Goal: Find specific page/section: Find specific page/section

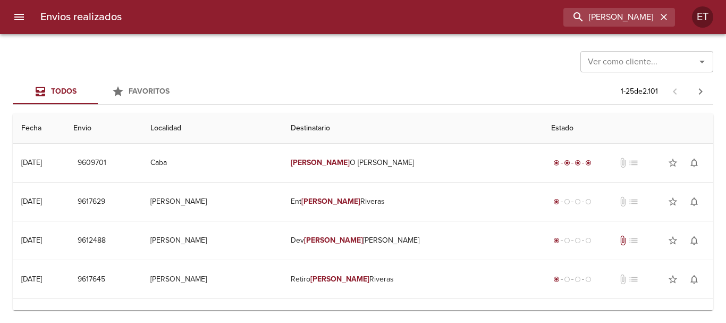
click at [605, 26] on input "[PERSON_NAME]" at bounding box center [610, 17] width 94 height 19
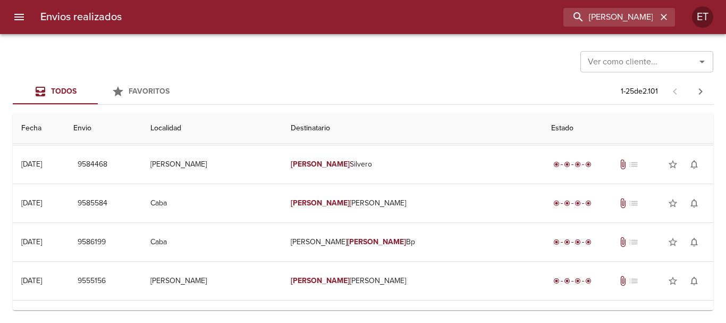
click at [605, 26] on input "[PERSON_NAME]" at bounding box center [610, 17] width 94 height 19
type input "9595163"
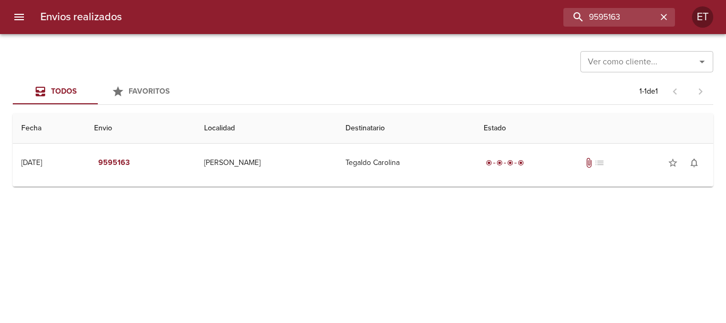
scroll to position [0, 0]
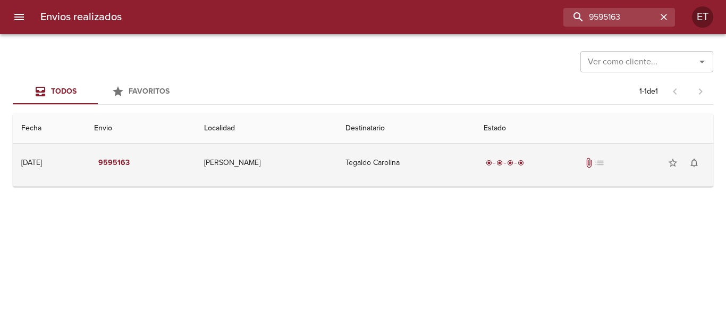
click at [475, 148] on td "Tegaldo Carolina" at bounding box center [406, 162] width 138 height 38
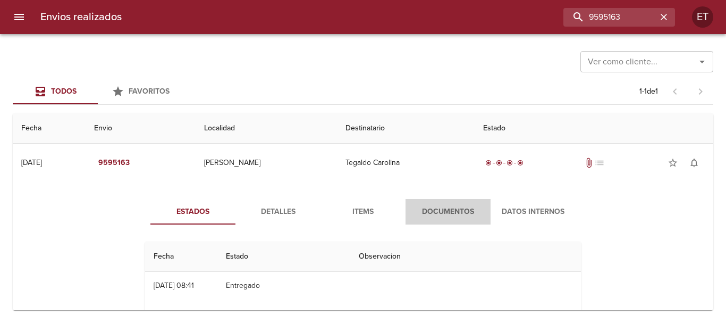
click at [434, 209] on span "Documentos" at bounding box center [448, 211] width 72 height 13
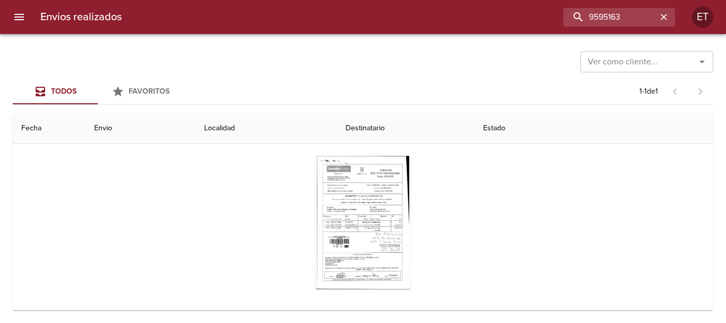
scroll to position [103, 0]
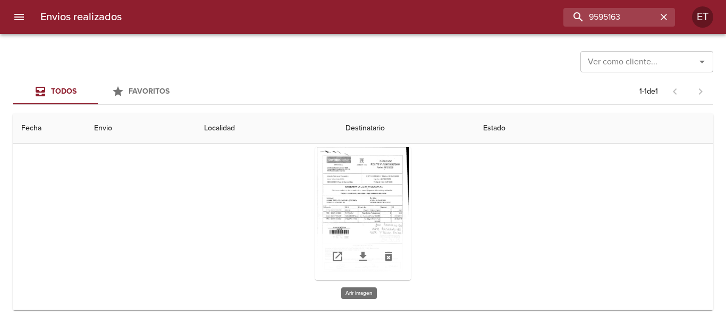
click at [361, 182] on div "Tabla de envíos del cliente" at bounding box center [363, 213] width 96 height 133
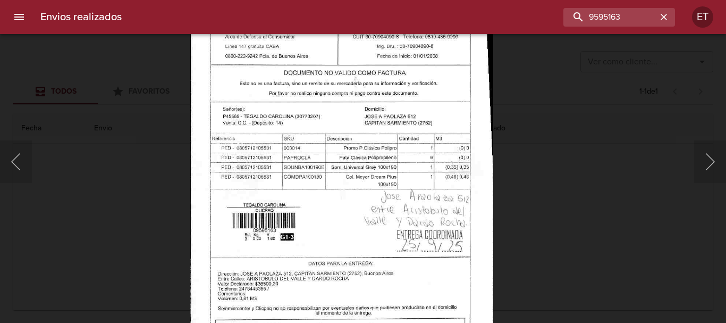
click at [432, 255] on img "Lightbox" at bounding box center [341, 158] width 302 height 435
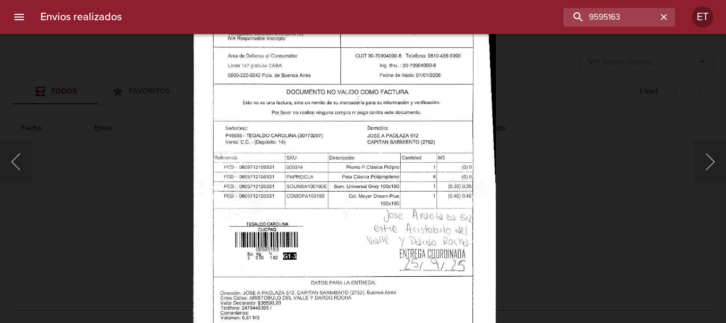
click at [367, 242] on img "Lightbox" at bounding box center [344, 177] width 302 height 435
click at [592, 224] on div "Lightbox" at bounding box center [363, 161] width 726 height 323
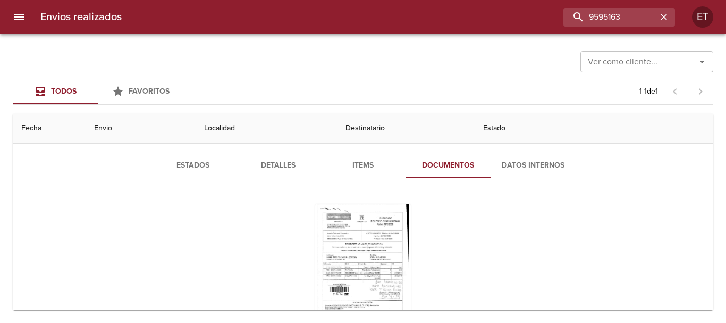
scroll to position [0, 0]
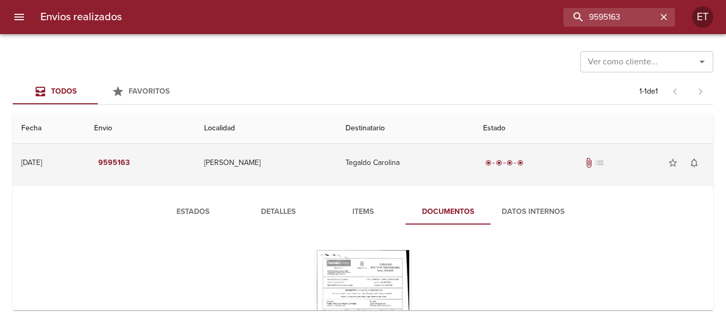
click at [404, 166] on td "Tegaldo Carolina" at bounding box center [406, 162] width 138 height 38
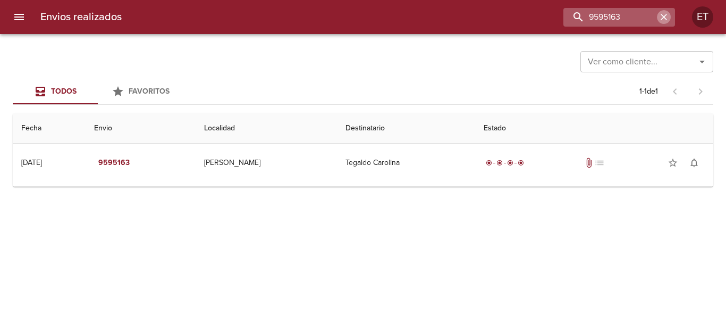
click at [666, 15] on icon "button" at bounding box center [664, 17] width 6 height 6
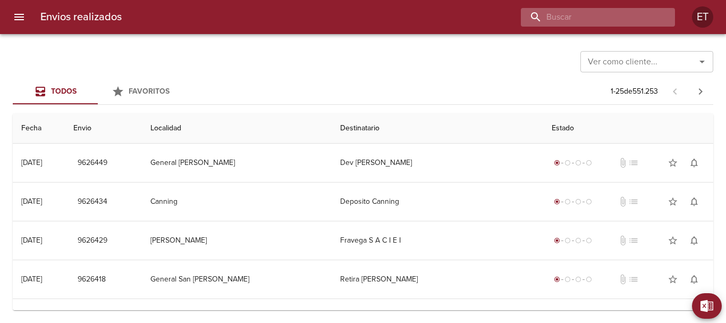
click at [622, 24] on input "buscar" at bounding box center [589, 17] width 136 height 19
type input "[PERSON_NAME]"
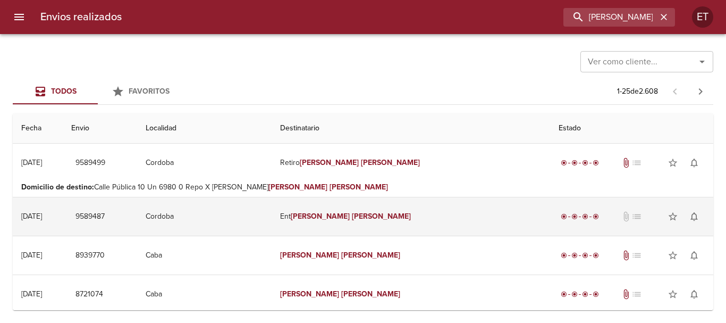
click at [362, 223] on td "Ent [PERSON_NAME]" at bounding box center [411, 216] width 278 height 38
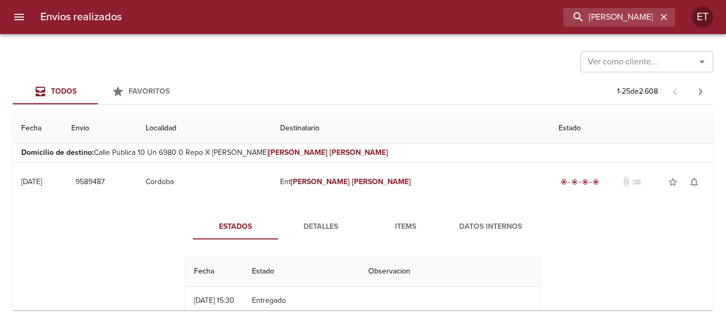
scroll to position [53, 0]
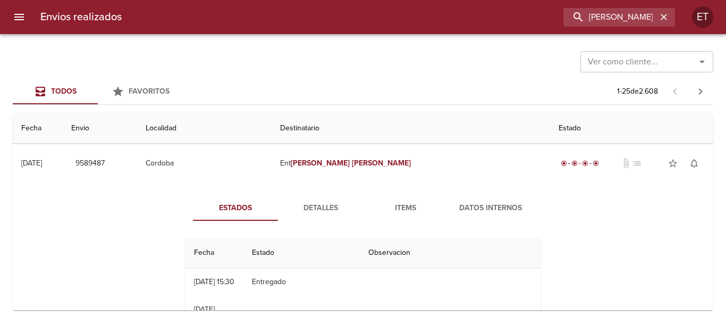
click at [393, 207] on span "Items" at bounding box center [405, 207] width 72 height 13
